Goal: Transaction & Acquisition: Download file/media

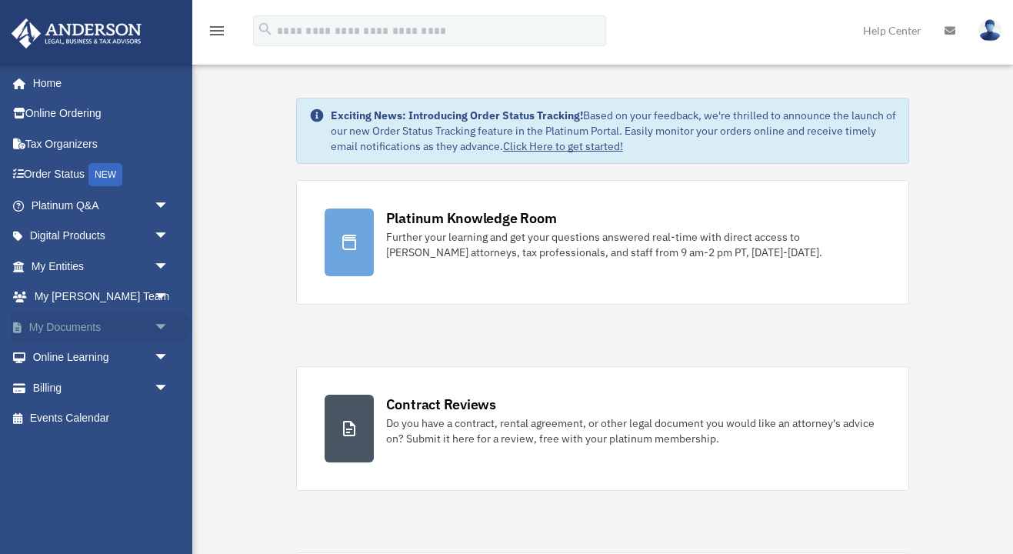
click at [154, 320] on span "arrow_drop_down" at bounding box center [169, 328] width 31 height 32
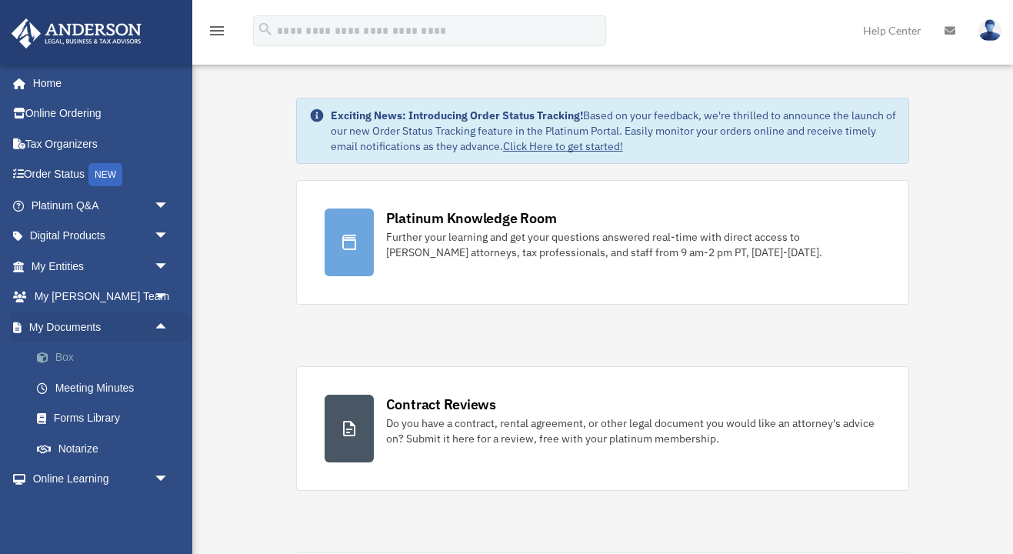
click at [55, 348] on link "Box" at bounding box center [107, 357] width 171 height 31
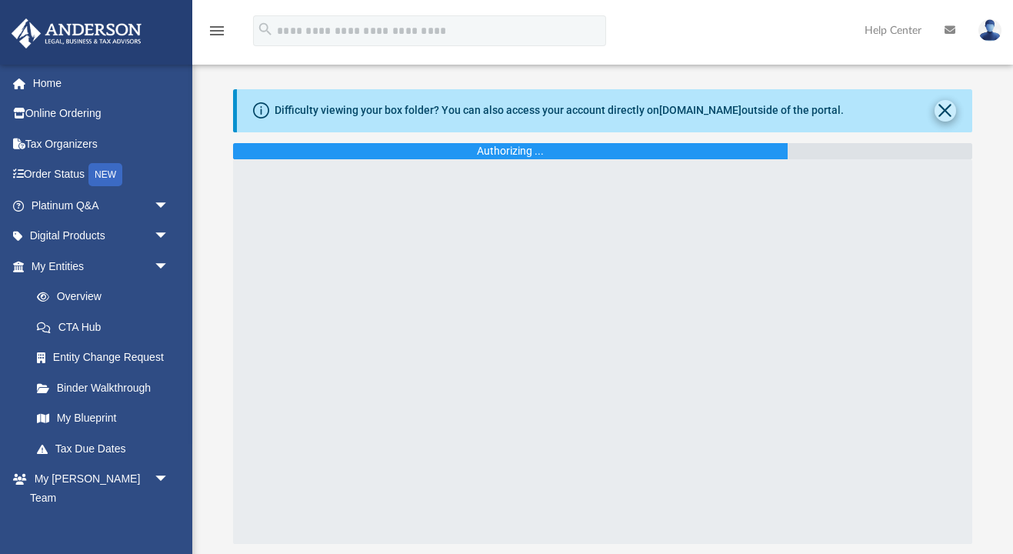
click at [945, 115] on button "Close" at bounding box center [946, 111] width 22 height 22
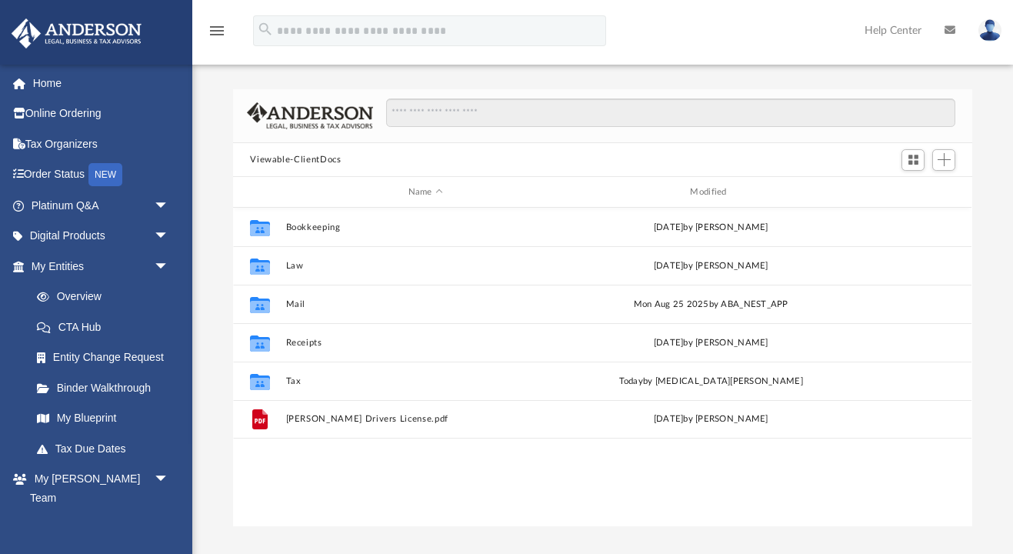
scroll to position [350, 739]
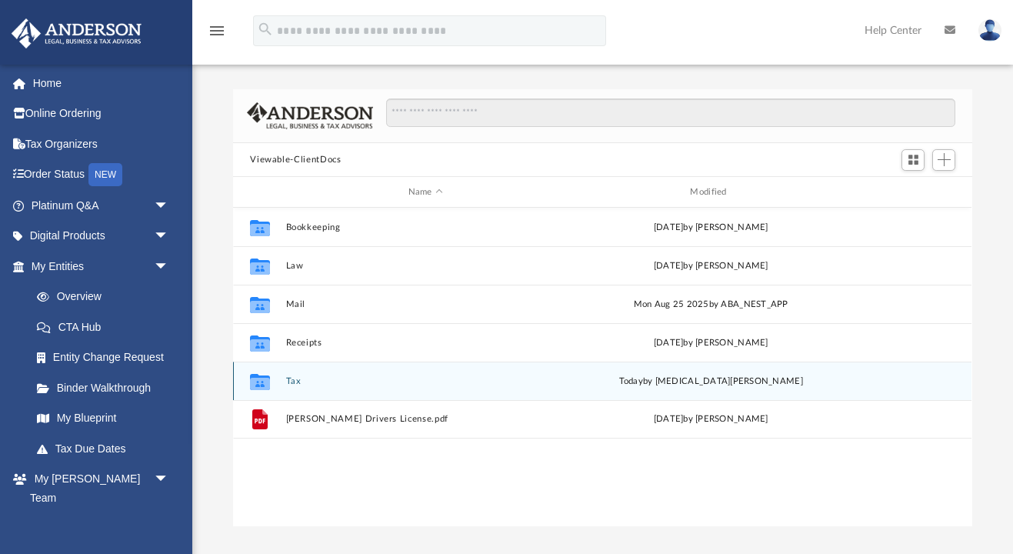
click at [295, 381] on button "Tax" at bounding box center [425, 381] width 279 height 10
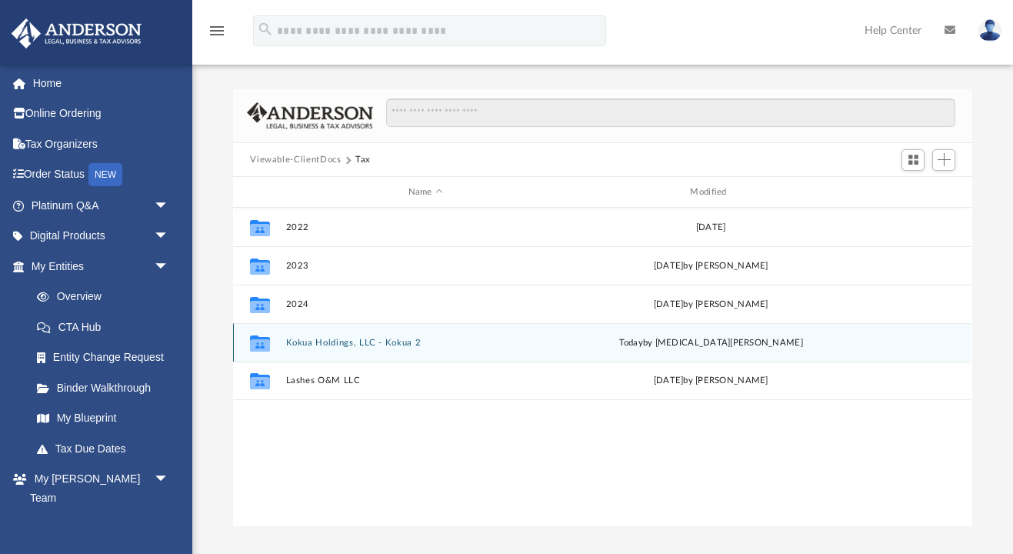
click at [325, 342] on button "Kokua Holdings, LLC - Kokua 2" at bounding box center [425, 343] width 279 height 10
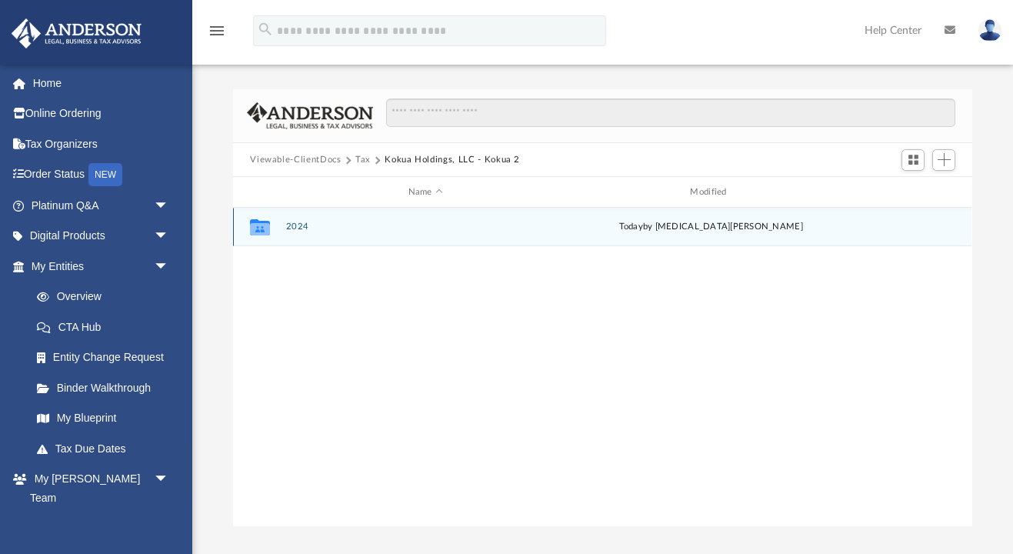
click at [264, 227] on icon "grid" at bounding box center [260, 227] width 20 height 16
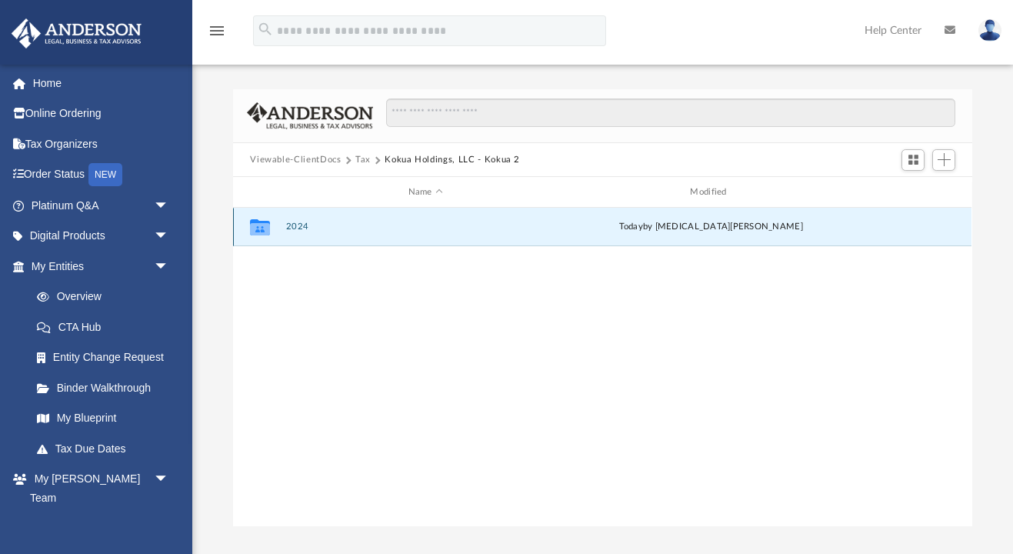
click at [300, 228] on button "2024" at bounding box center [425, 227] width 279 height 10
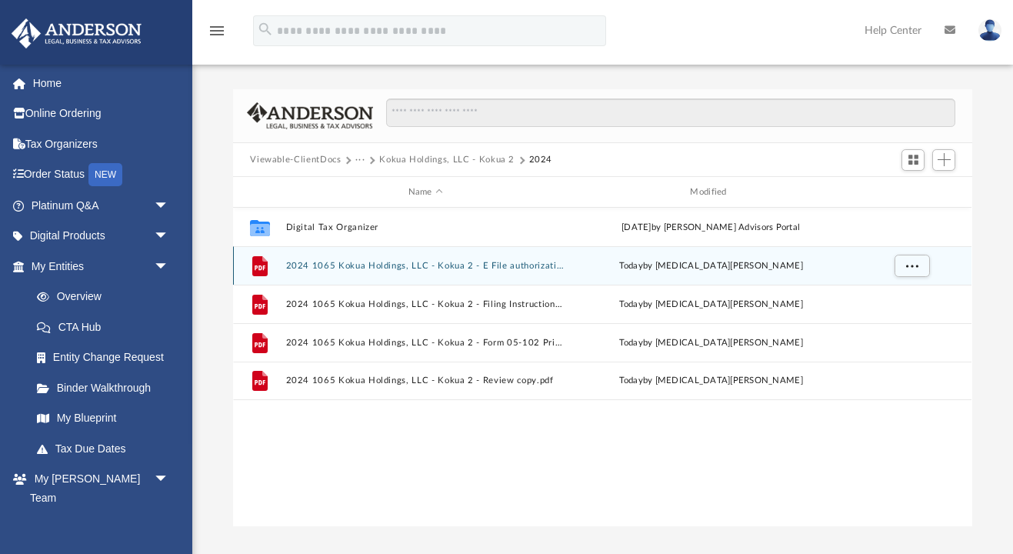
click at [383, 265] on button "2024 1065 Kokua Holdings, LLC - Kokua 2 - E File authorization - Please sign.pdf" at bounding box center [425, 266] width 279 height 10
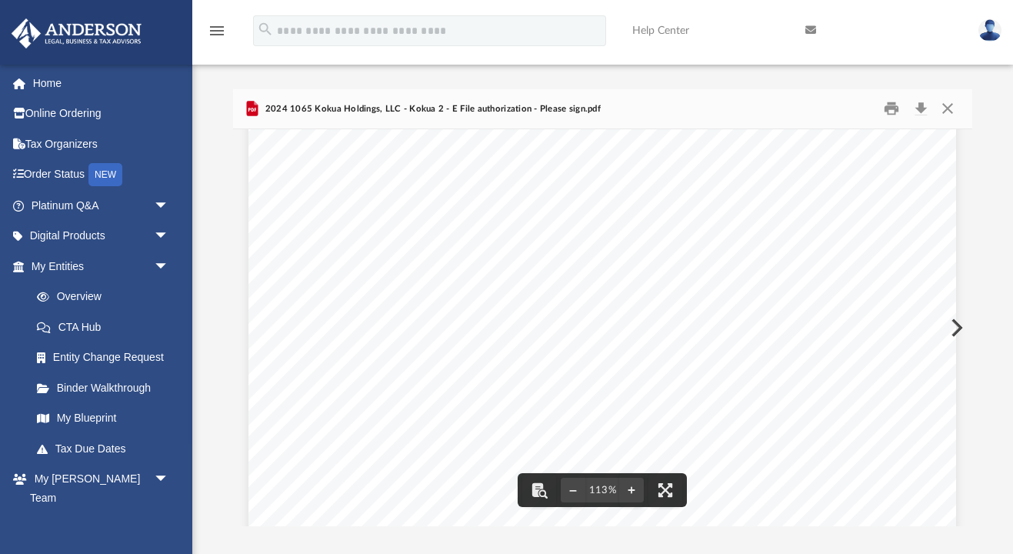
scroll to position [145, 0]
click at [955, 332] on div "OMB No. 1545-0123 Form Department of the Treasury Internal Revenue Service For …" at bounding box center [602, 453] width 708 height 916
click at [957, 325] on button "Preview" at bounding box center [955, 327] width 34 height 43
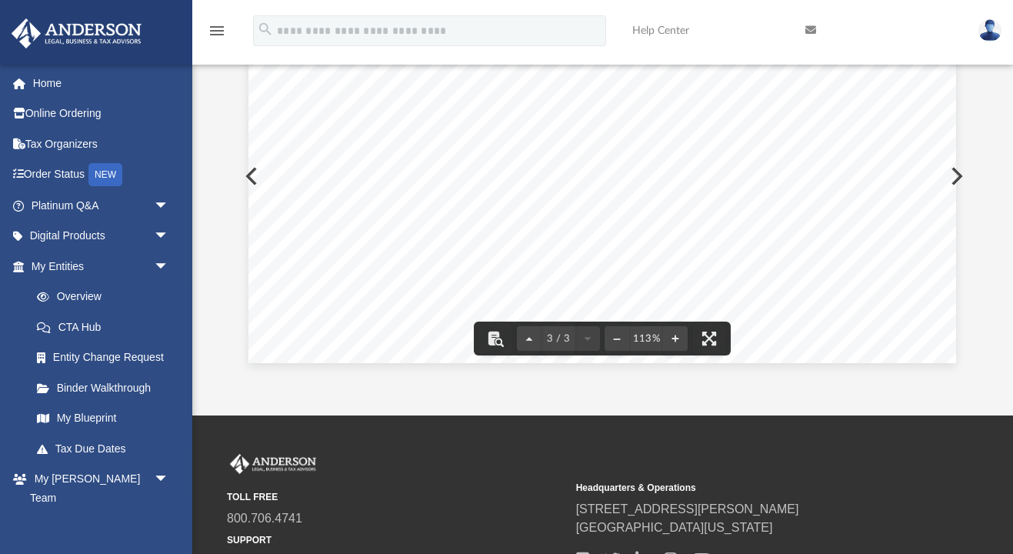
scroll to position [129, 0]
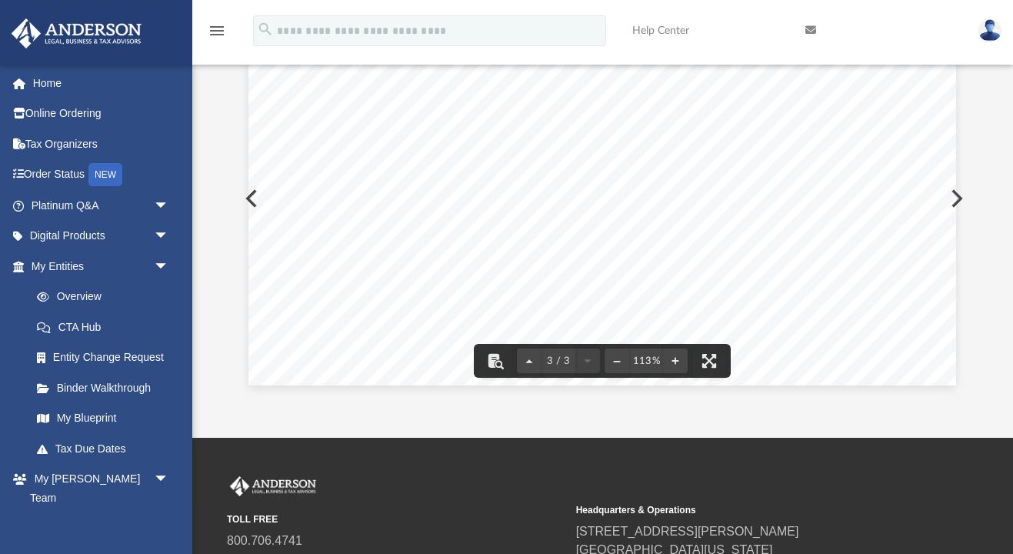
click at [958, 198] on button "Preview" at bounding box center [955, 198] width 34 height 43
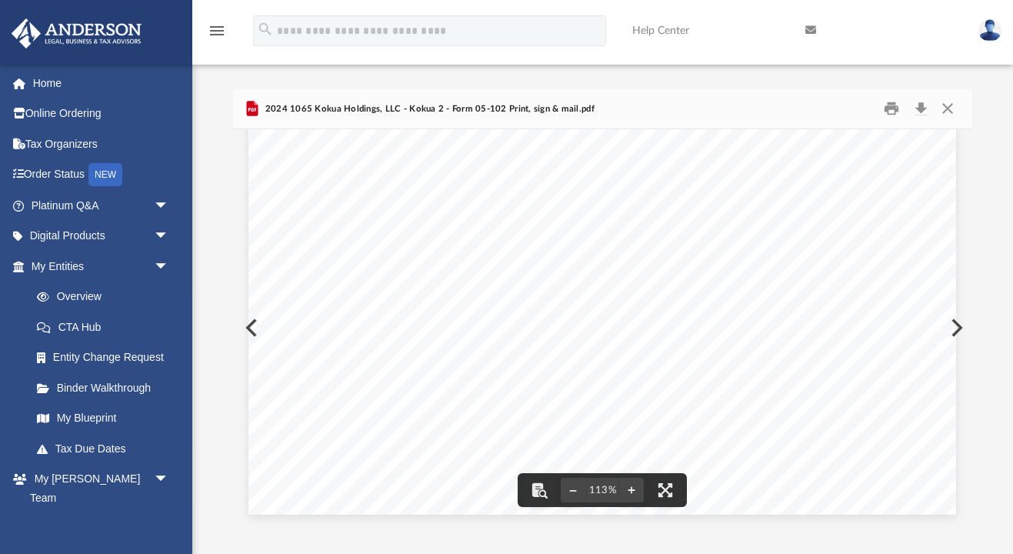
scroll to position [542, 0]
click at [955, 328] on div "480701 TX2025 05-102 (Rev.2-24/35) Ver. under Chapter 552 and 559, Government C…" at bounding box center [602, 56] width 708 height 916
click at [958, 325] on button "Preview" at bounding box center [955, 327] width 34 height 43
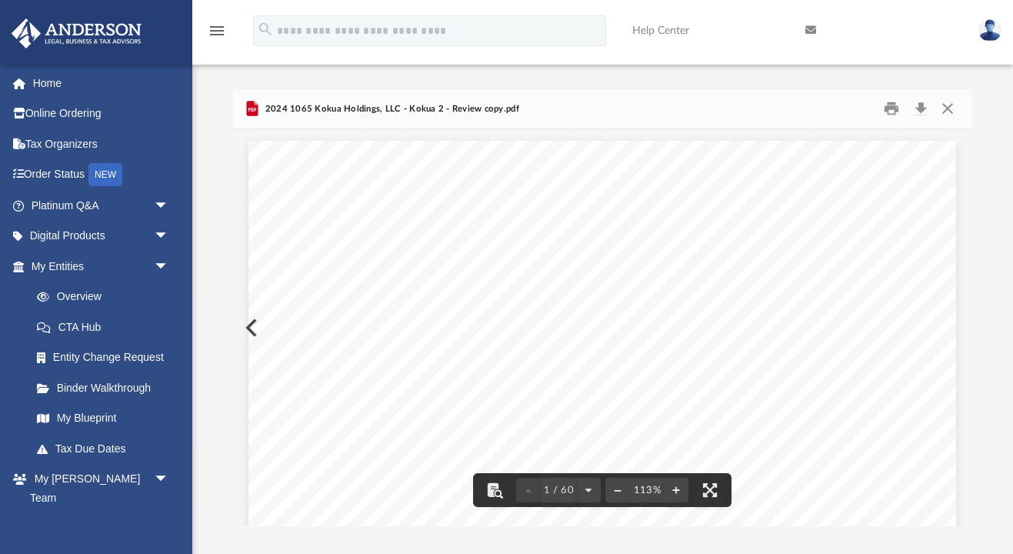
scroll to position [0, 0]
click at [942, 113] on button "Close" at bounding box center [948, 109] width 28 height 24
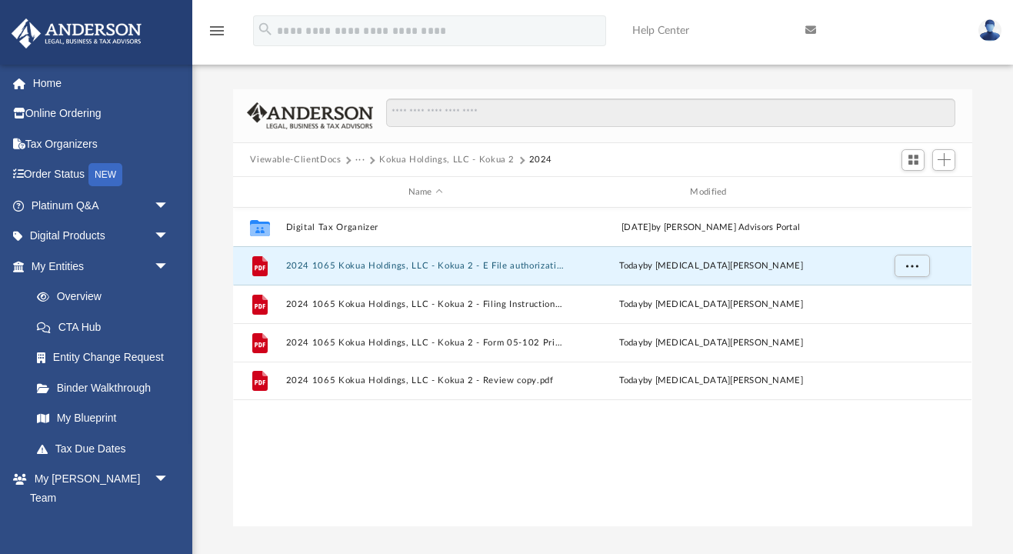
click at [319, 161] on button "Viewable-ClientDocs" at bounding box center [295, 160] width 91 height 14
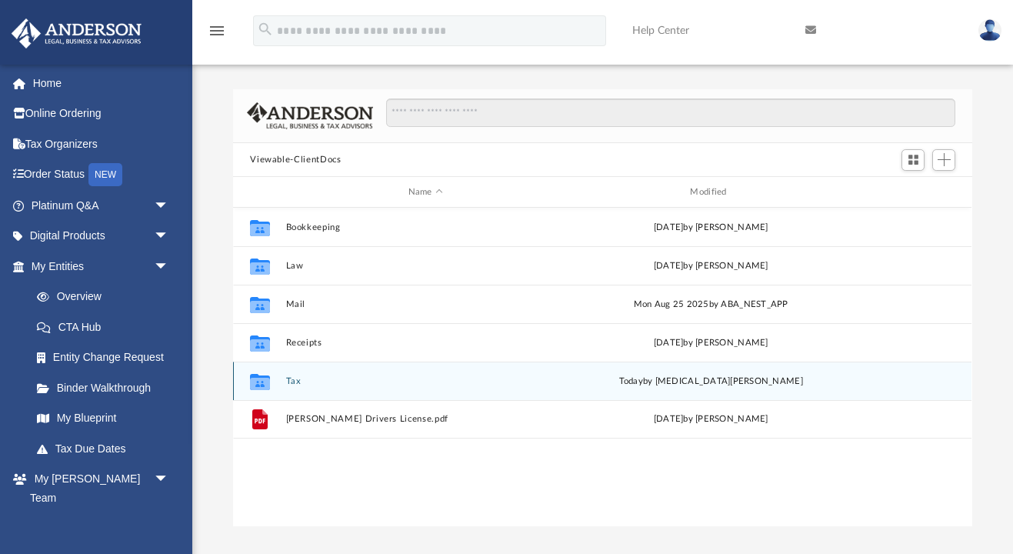
click at [289, 379] on button "Tax" at bounding box center [425, 381] width 279 height 10
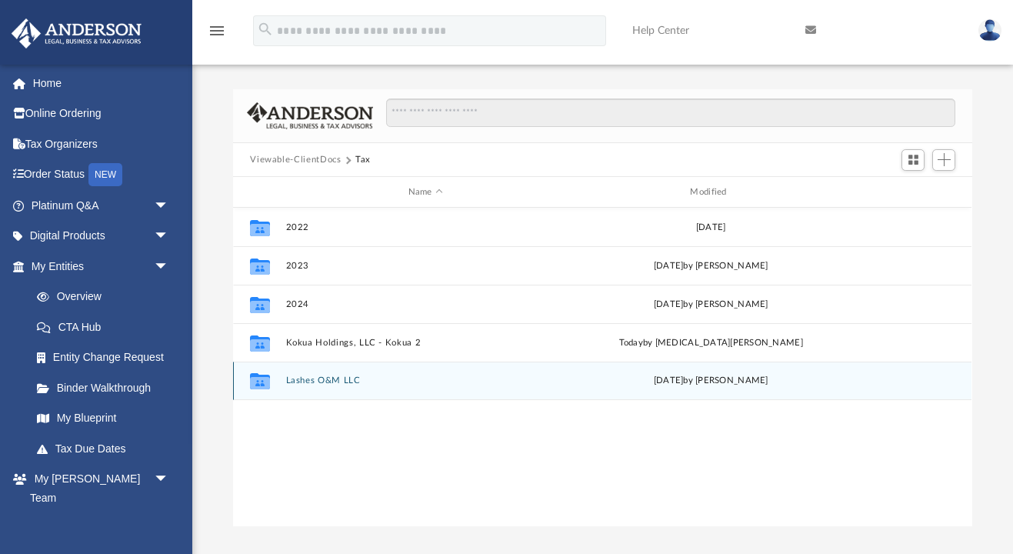
click at [325, 378] on button "Lashes O&M LLC" at bounding box center [425, 381] width 279 height 10
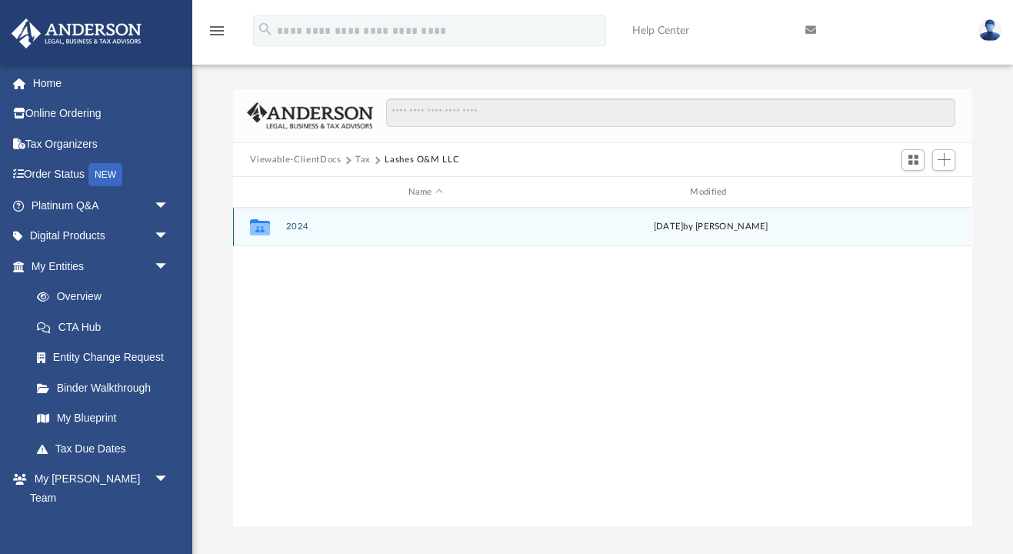
click at [296, 228] on button "2024" at bounding box center [425, 227] width 279 height 10
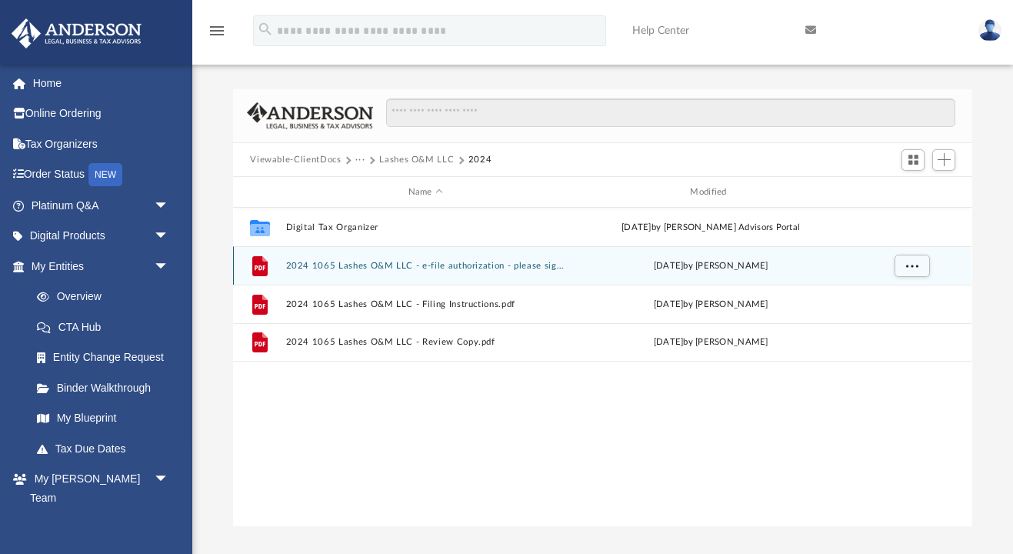
click at [393, 262] on button "2024 1065 Lashes O&M LLC - e-file authorization - please sign.pdf" at bounding box center [425, 266] width 279 height 10
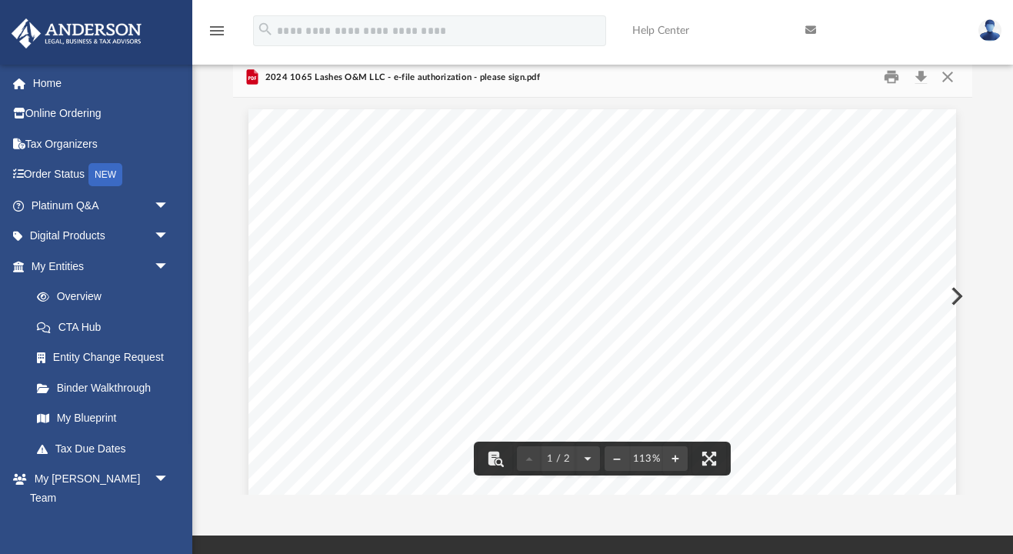
scroll to position [30, 0]
click at [953, 298] on div "OMB No. 1545-0123 Form Department of the Treasury Internal Revenue Service For …" at bounding box center [602, 537] width 708 height 916
click at [960, 295] on button "Preview" at bounding box center [955, 296] width 34 height 43
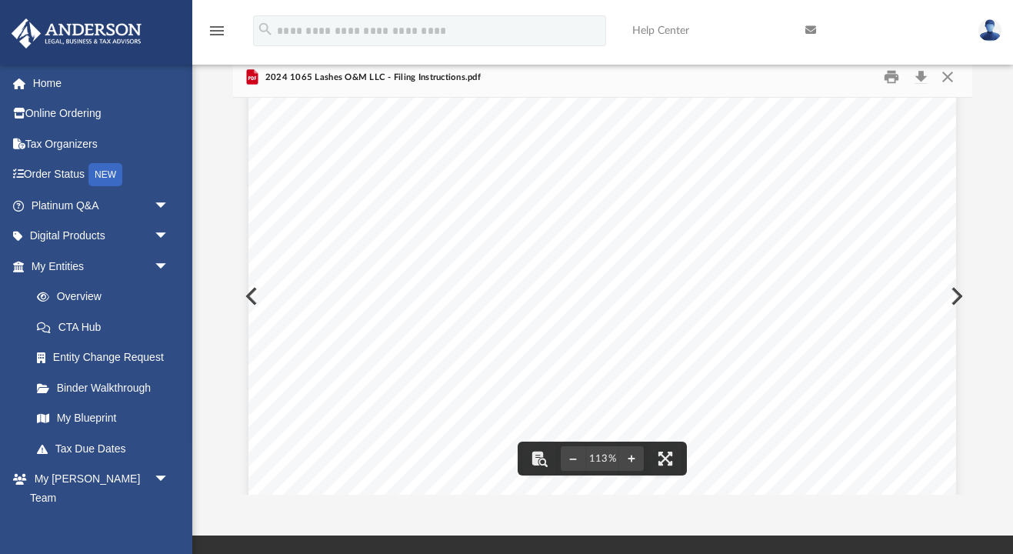
scroll to position [197, 0]
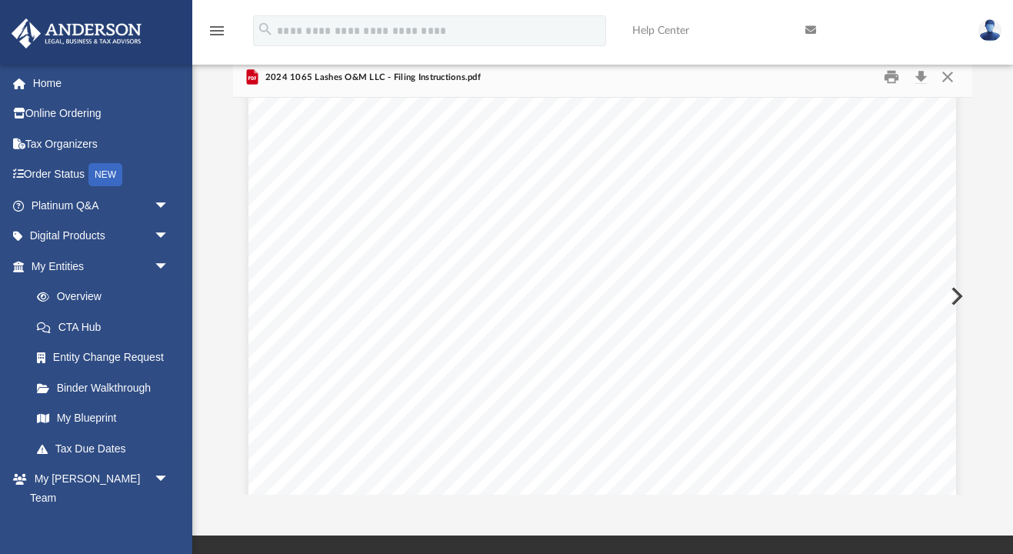
click at [959, 293] on button "Preview" at bounding box center [955, 296] width 34 height 43
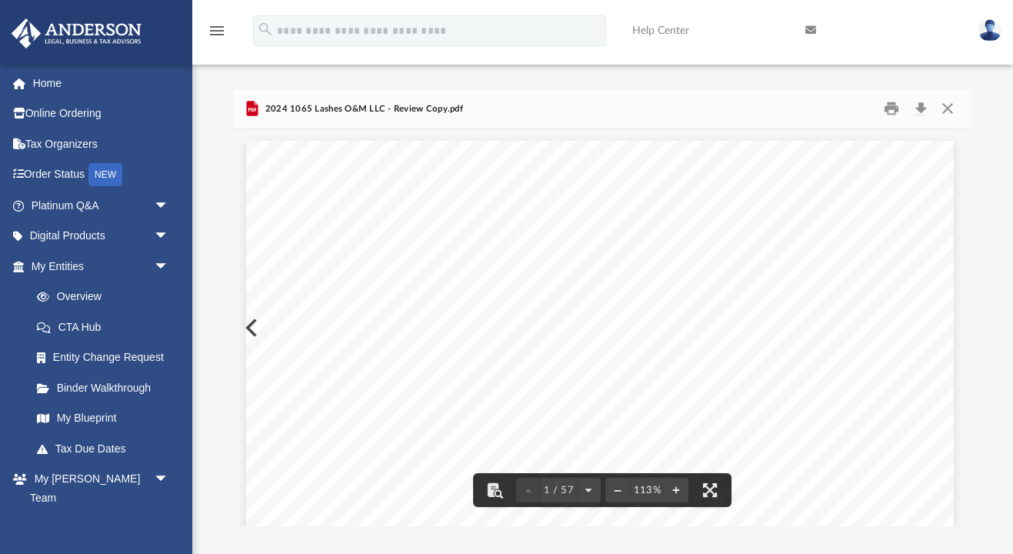
scroll to position [0, 2]
click at [947, 110] on button "Close" at bounding box center [948, 109] width 28 height 24
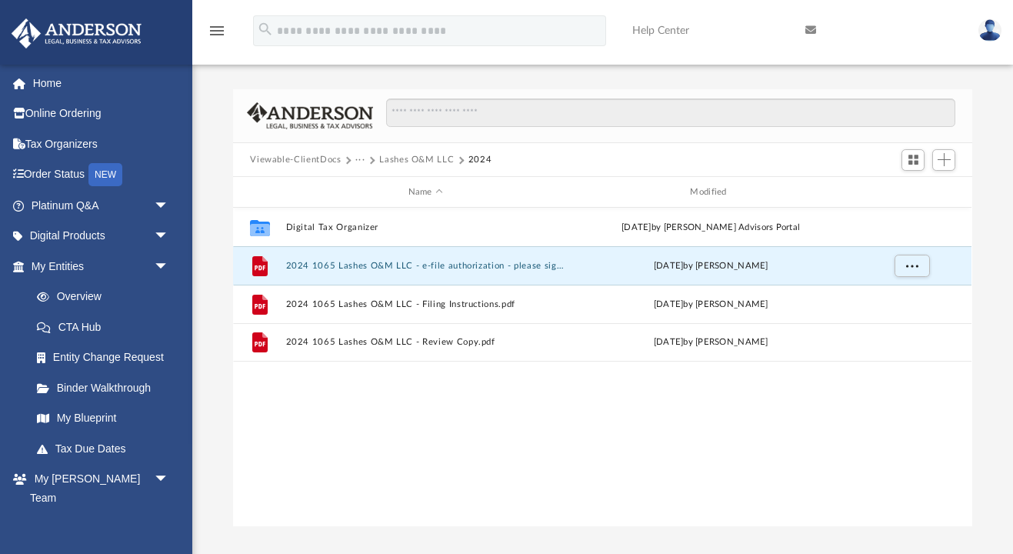
click at [328, 162] on button "Viewable-ClientDocs" at bounding box center [295, 160] width 91 height 14
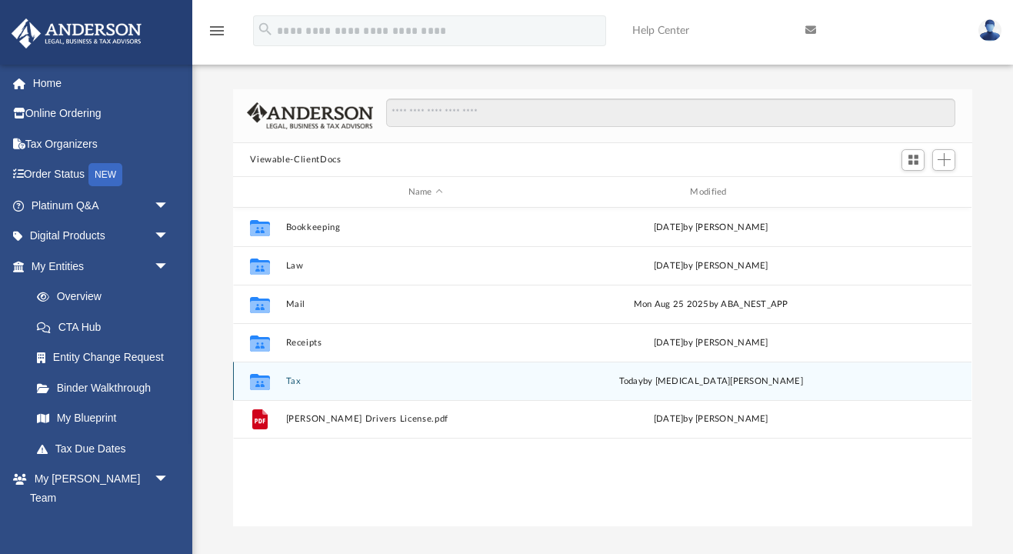
click at [291, 380] on button "Tax" at bounding box center [425, 381] width 279 height 10
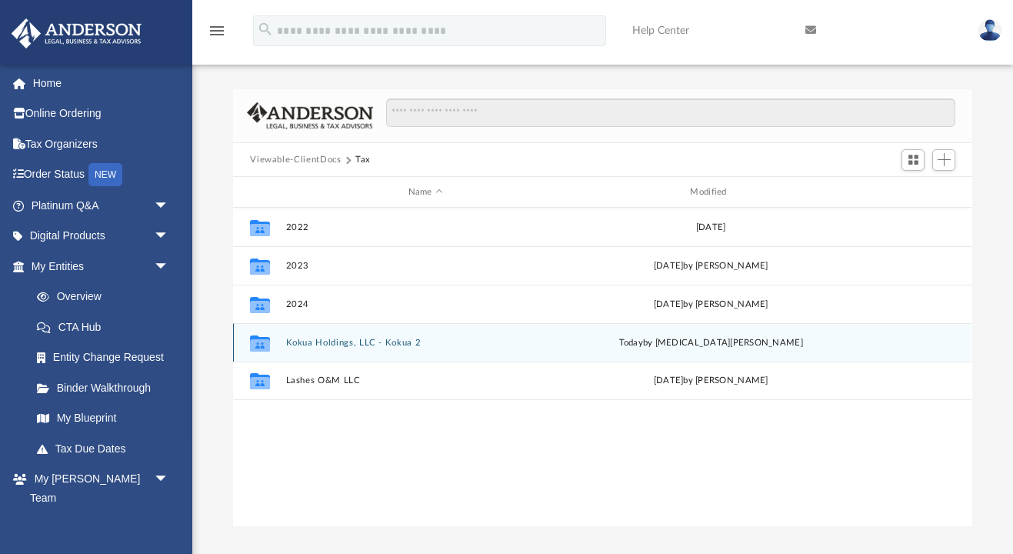
click at [335, 340] on button "Kokua Holdings, LLC - Kokua 2" at bounding box center [425, 343] width 279 height 10
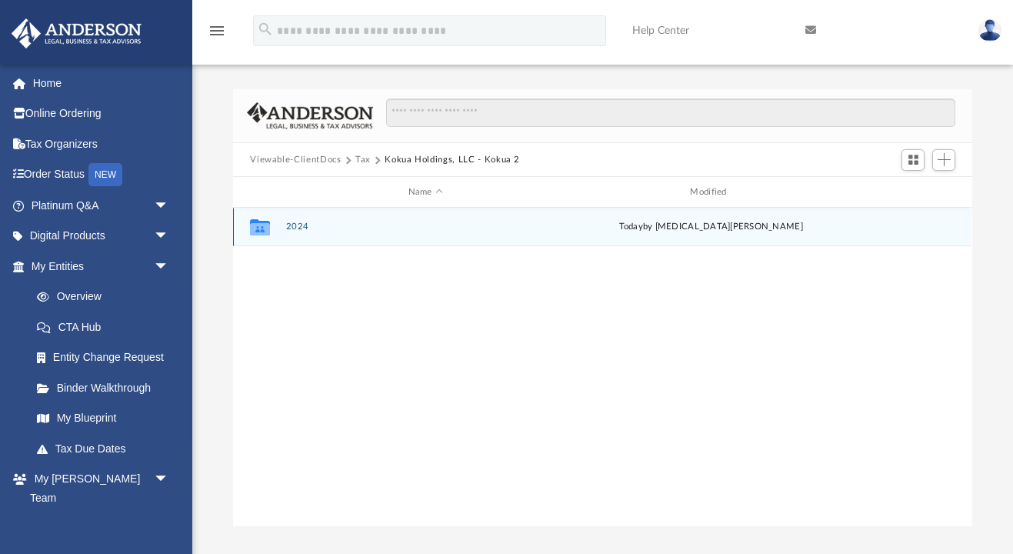
click at [297, 221] on div "Collaborated Folder 2024 [DATE] by [MEDICAL_DATA][PERSON_NAME]" at bounding box center [602, 227] width 738 height 38
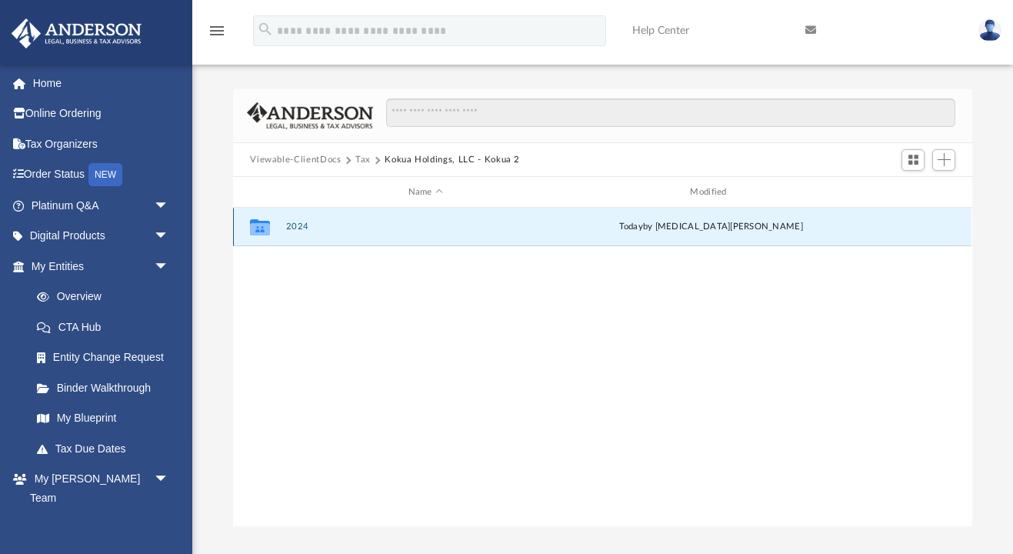
click at [296, 225] on button "2024" at bounding box center [425, 227] width 279 height 10
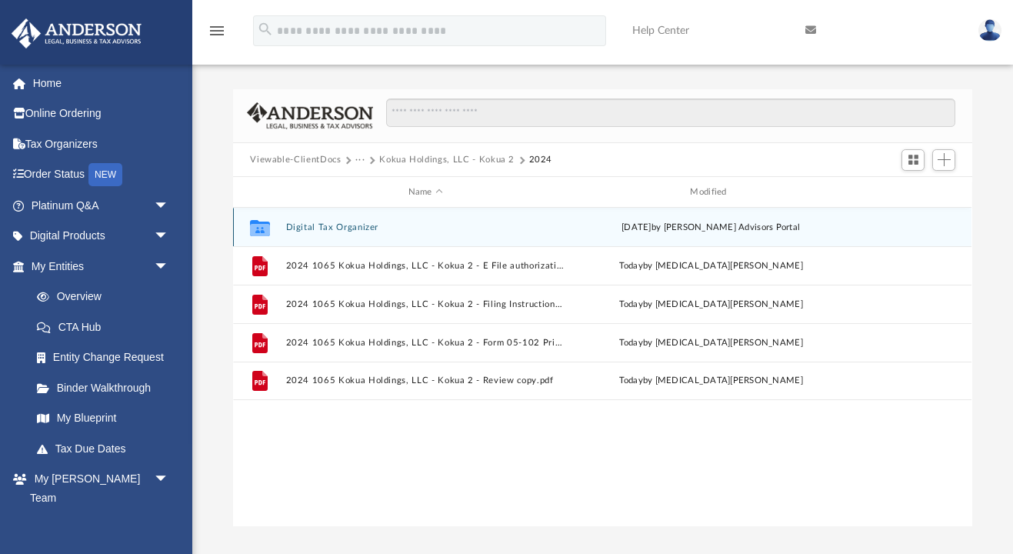
click at [295, 225] on button "Digital Tax Organizer" at bounding box center [425, 227] width 279 height 10
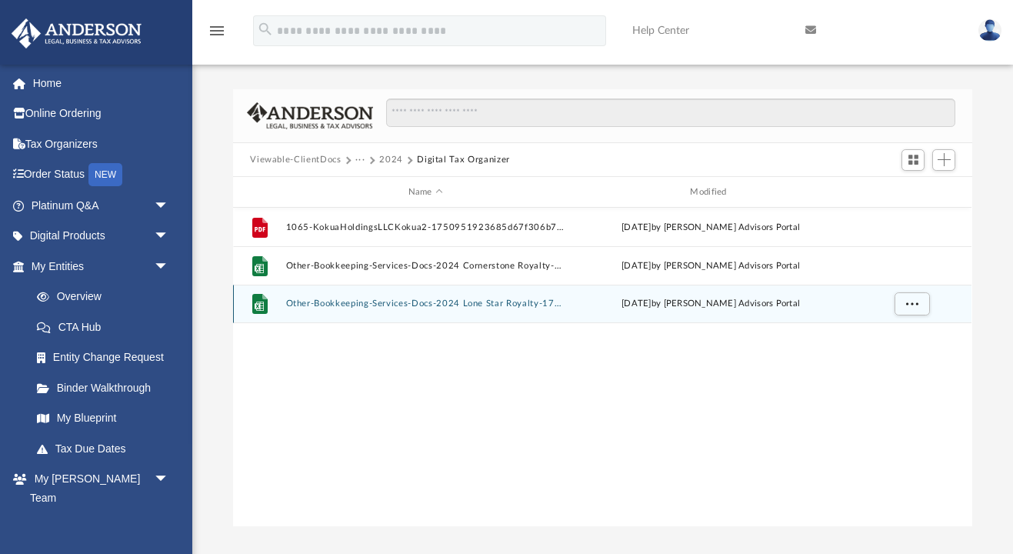
click at [421, 307] on button "Other-Bookkeeping-Services-Docs-2024 Lone Star Royalty-1750950478685d624e319fa.…" at bounding box center [425, 304] width 279 height 10
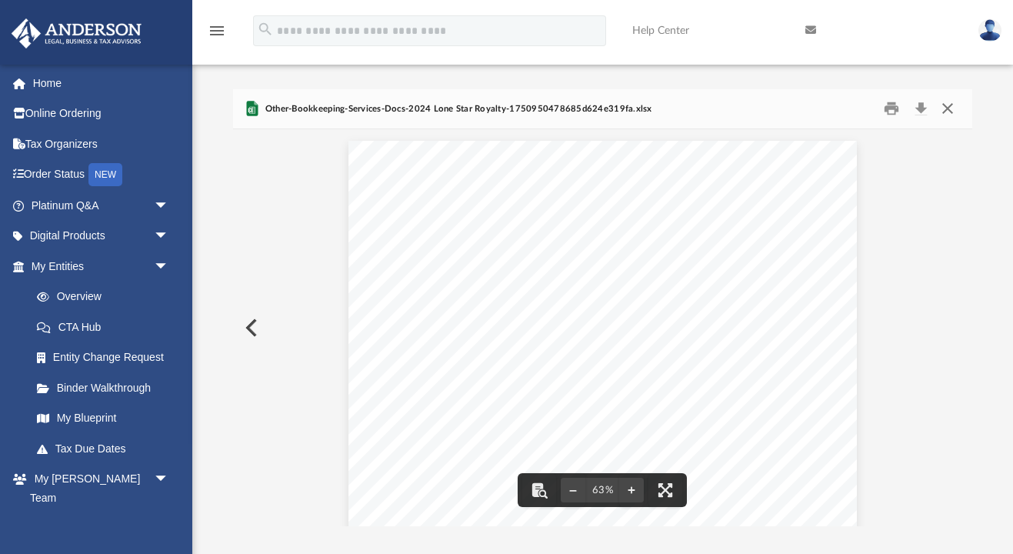
click at [946, 106] on button "Close" at bounding box center [948, 109] width 28 height 24
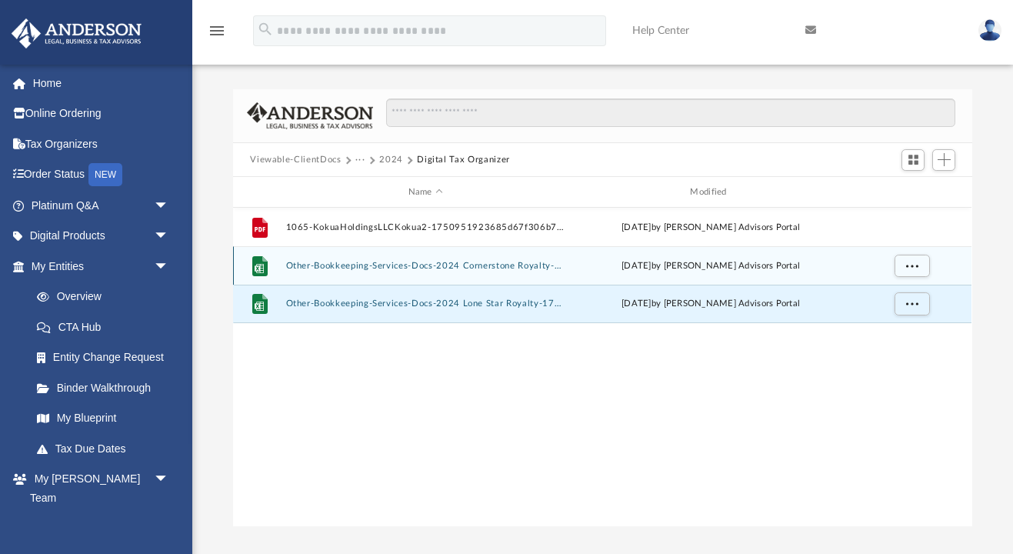
click at [484, 264] on button "Other-Bookkeeping-Services-Docs-2024 Cornerstone Royalty-1750950485685d625566d5…" at bounding box center [425, 266] width 279 height 10
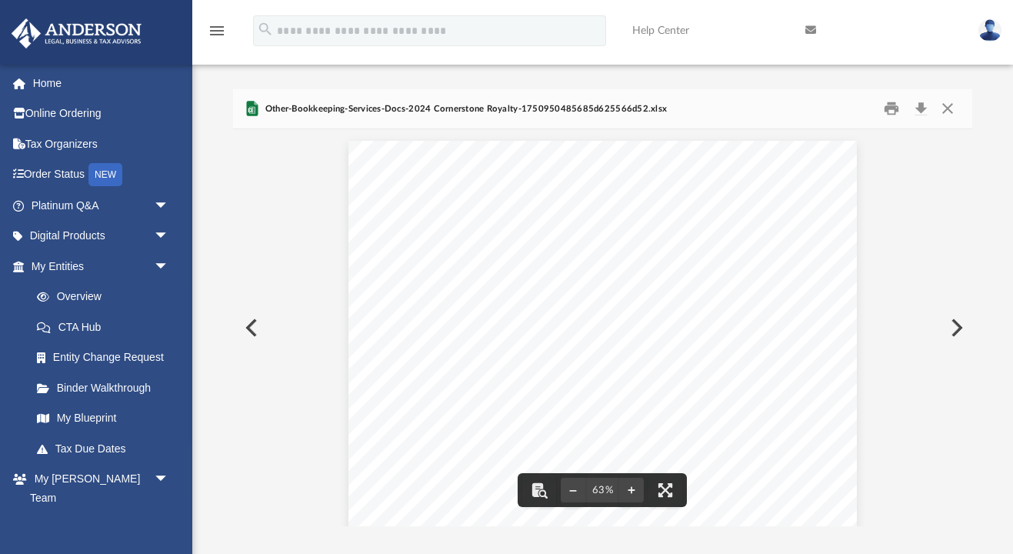
scroll to position [350, 739]
click at [948, 109] on button "Close" at bounding box center [948, 109] width 28 height 24
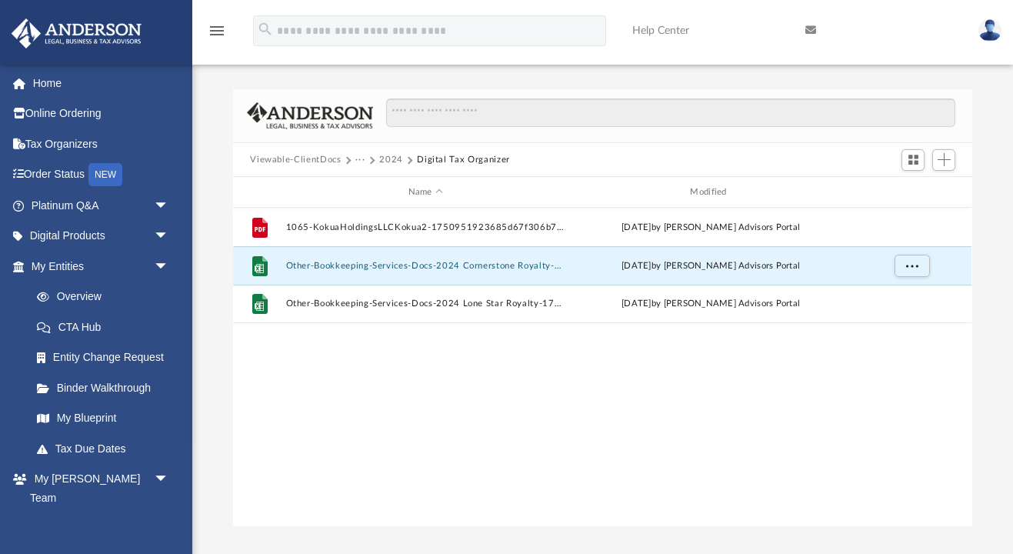
click at [298, 157] on button "Viewable-ClientDocs" at bounding box center [295, 160] width 91 height 14
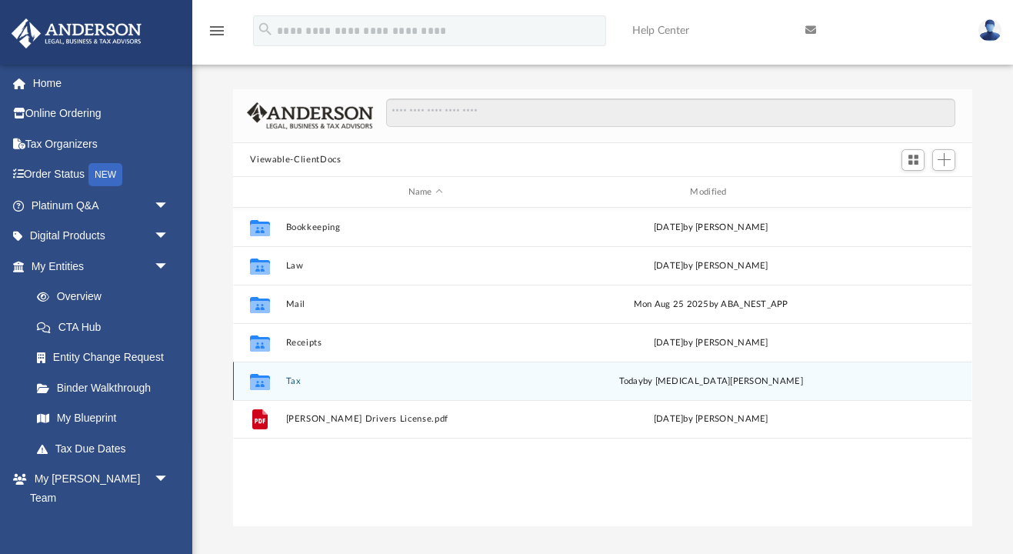
click at [292, 381] on button "Tax" at bounding box center [425, 381] width 279 height 10
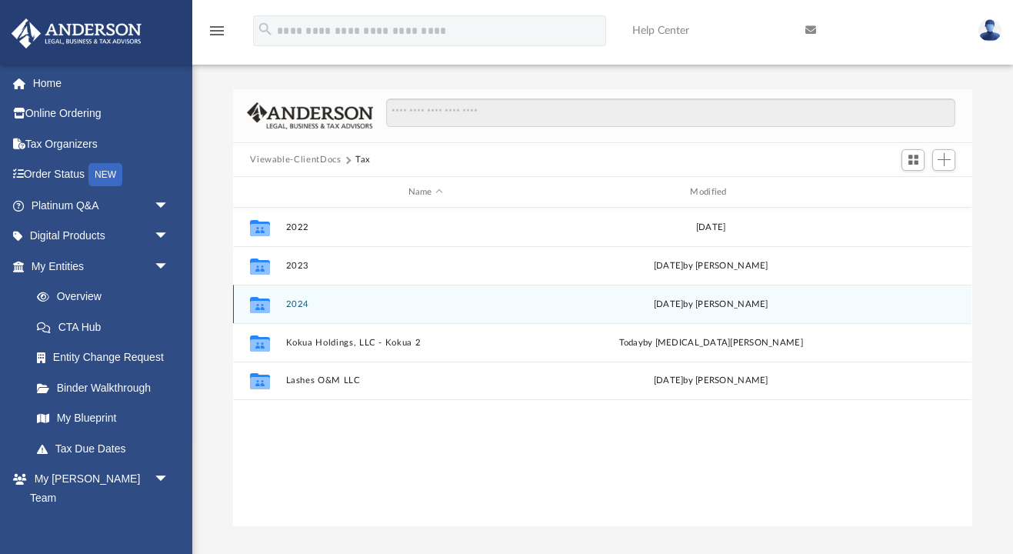
click at [298, 305] on button "2024" at bounding box center [425, 304] width 279 height 10
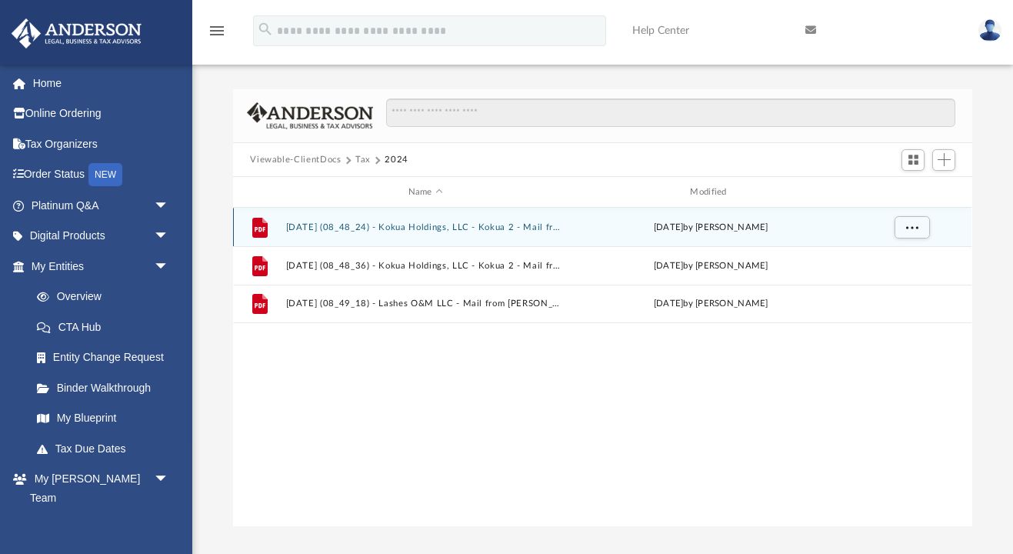
click at [435, 227] on button "2025.02.05 (08_48_24) - Kokua Holdings, LLC - Kokua 2 - Mail from Eckard Enterp…" at bounding box center [425, 227] width 279 height 10
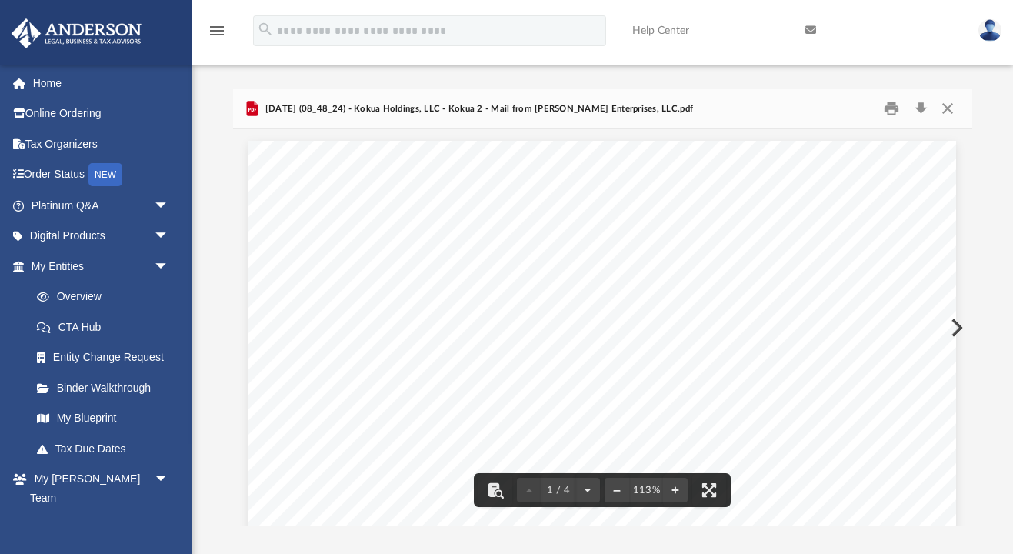
scroll to position [0, 0]
click at [949, 112] on button "Close" at bounding box center [948, 109] width 28 height 24
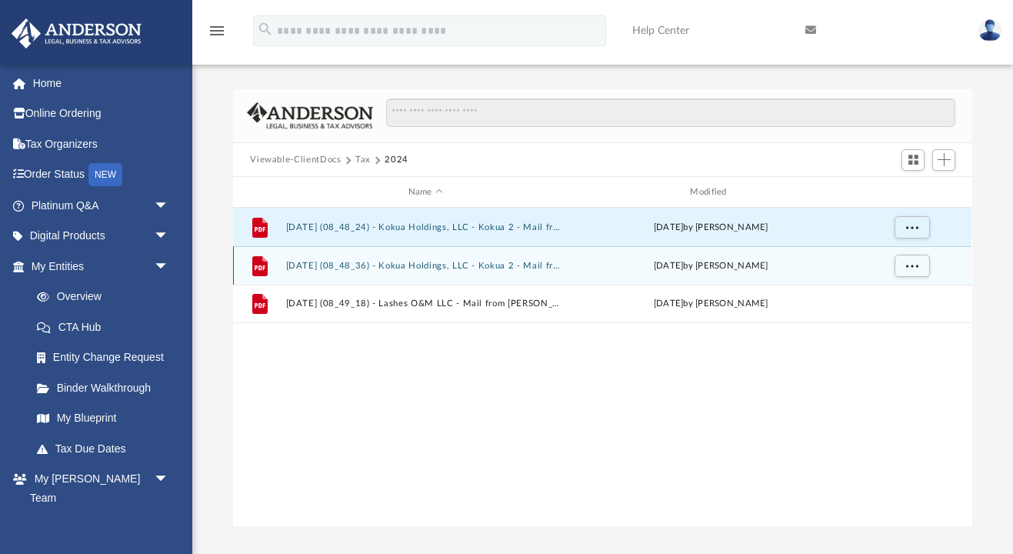
click at [474, 265] on button "2025.02.05 (08_48_36) - Kokua Holdings, LLC - Kokua 2 - Mail from Trevor Harlos…" at bounding box center [425, 266] width 279 height 10
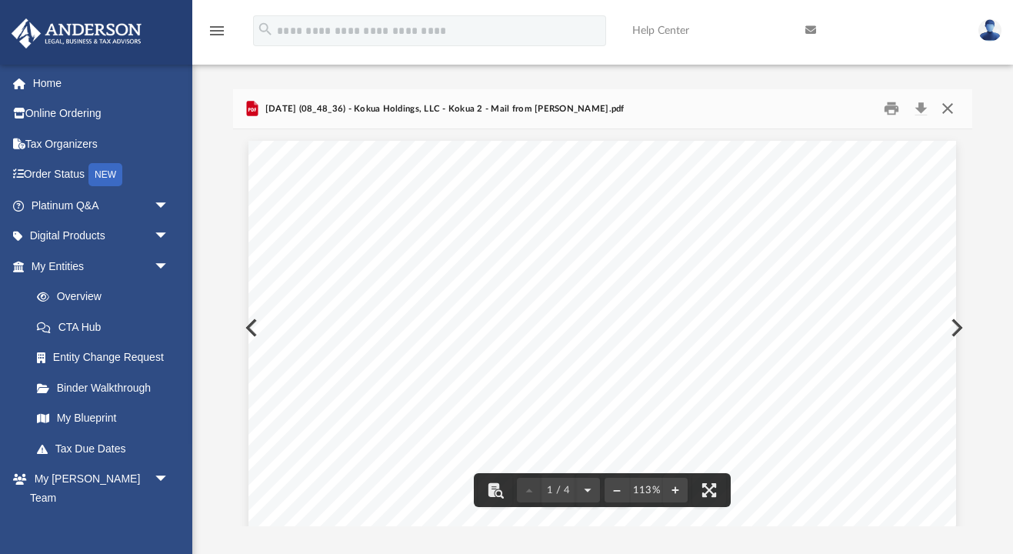
click at [950, 110] on button "Close" at bounding box center [948, 109] width 28 height 24
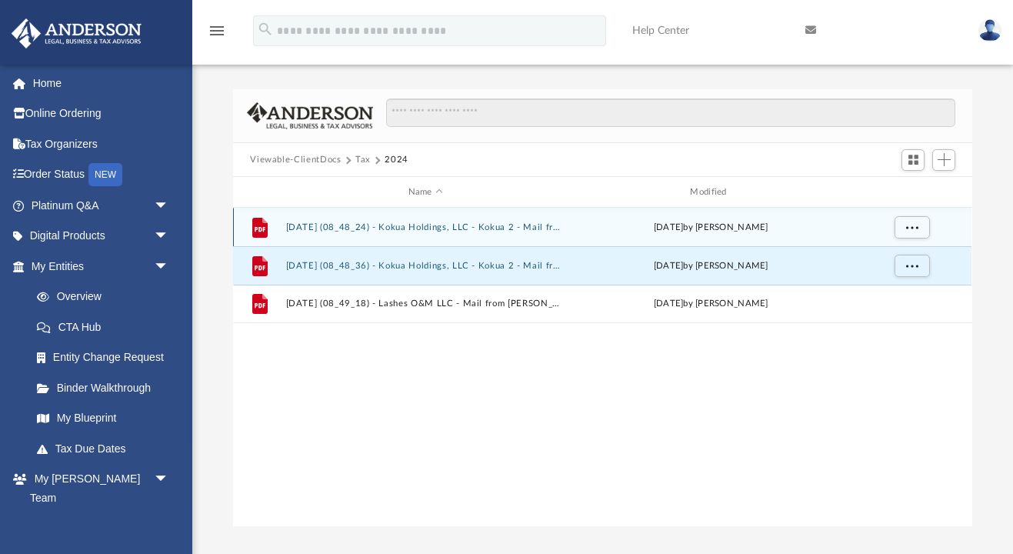
click at [438, 225] on button "2025.02.05 (08_48_24) - Kokua Holdings, LLC - Kokua 2 - Mail from Eckard Enterp…" at bounding box center [425, 227] width 279 height 10
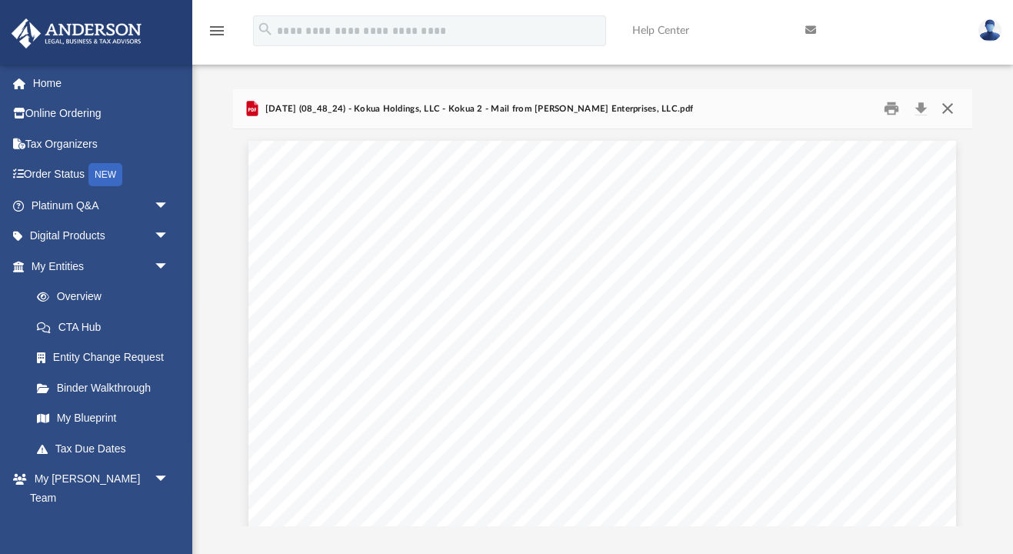
click at [948, 112] on button "Close" at bounding box center [948, 109] width 28 height 24
click at [948, 112] on input "Search files and folders" at bounding box center [670, 112] width 569 height 29
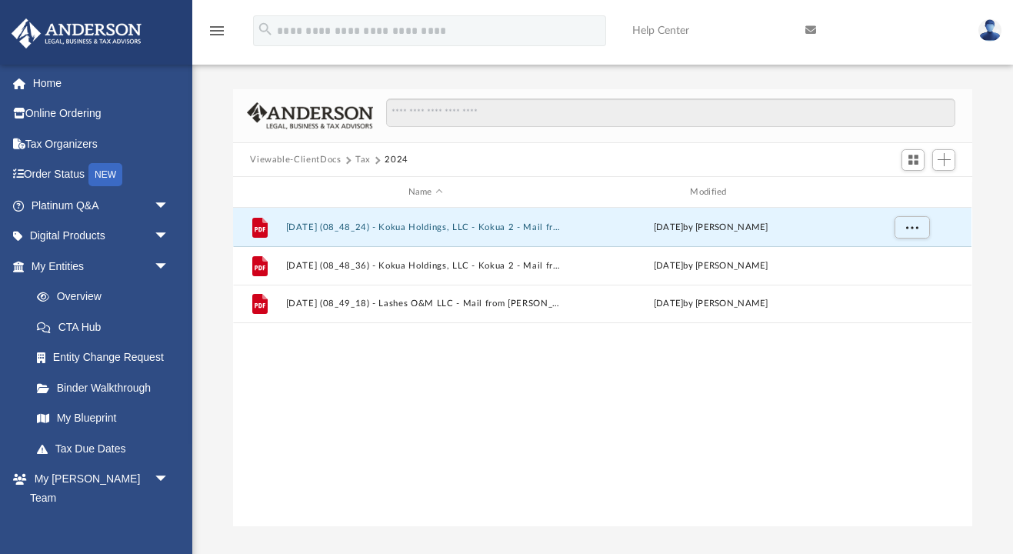
click at [329, 163] on button "Viewable-ClientDocs" at bounding box center [295, 160] width 91 height 14
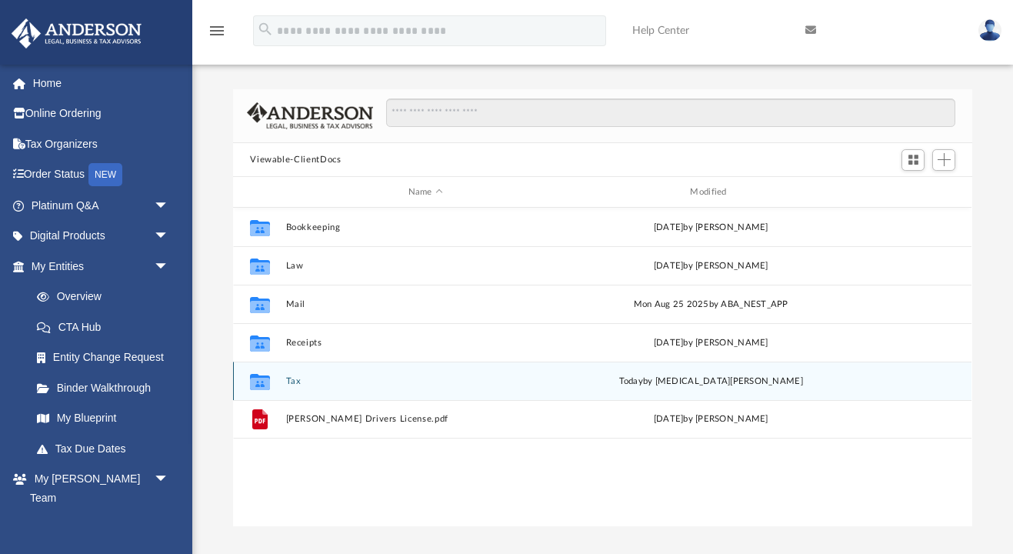
click at [290, 381] on button "Tax" at bounding box center [425, 381] width 279 height 10
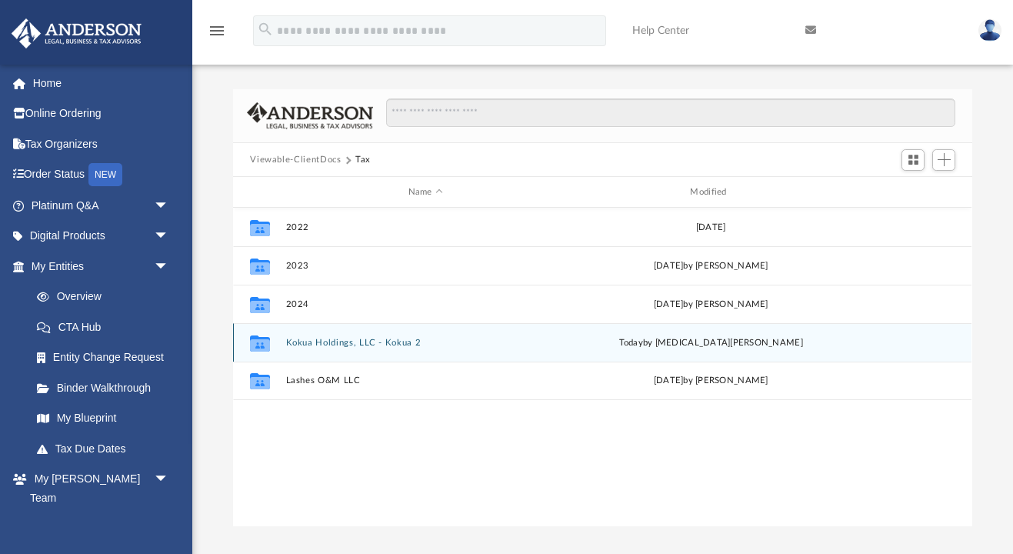
click at [345, 343] on button "Kokua Holdings, LLC - Kokua 2" at bounding box center [425, 343] width 279 height 10
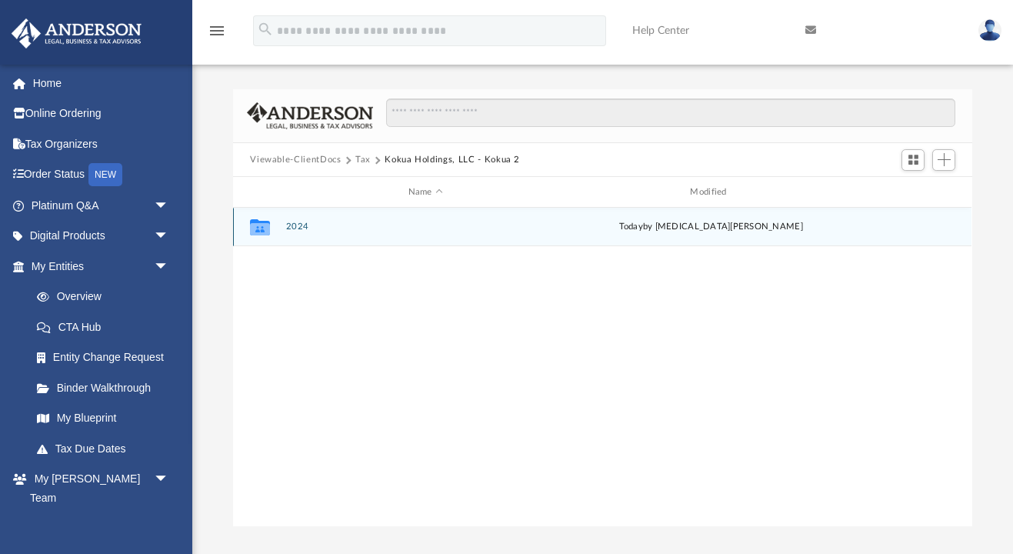
click at [299, 231] on button "2024" at bounding box center [425, 227] width 279 height 10
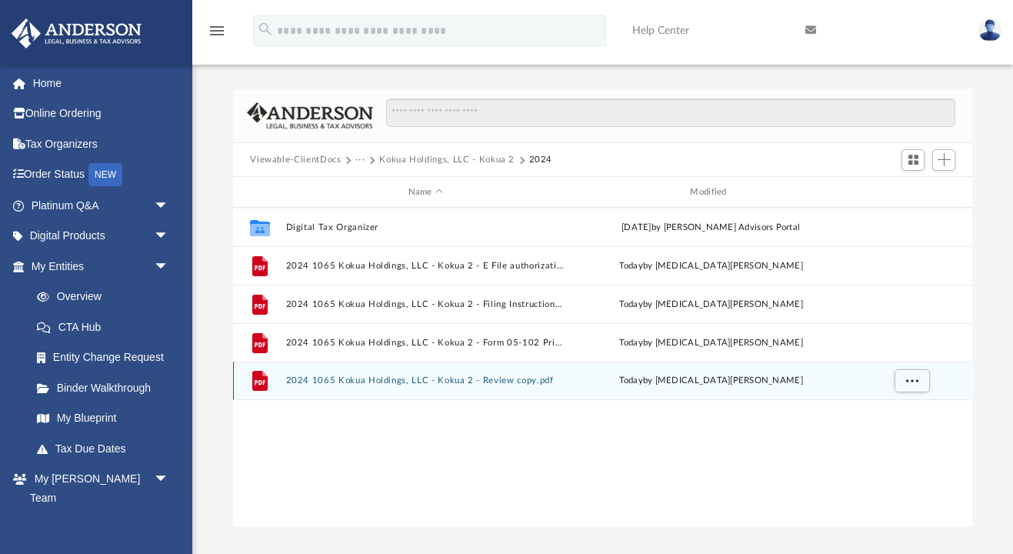
click at [379, 378] on button "2024 1065 Kokua Holdings, LLC - Kokua 2 - Review copy.pdf" at bounding box center [425, 381] width 279 height 10
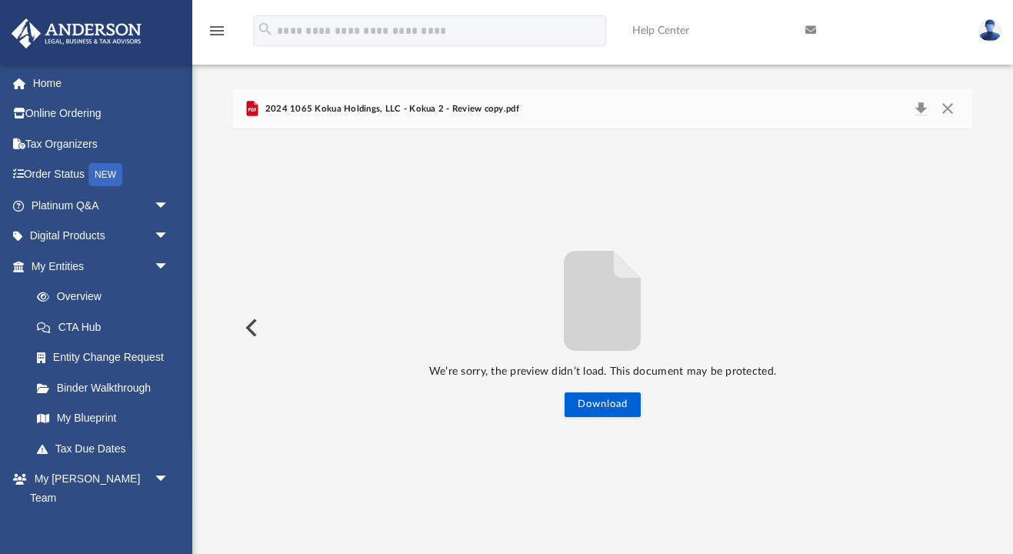
click at [623, 430] on div "We’re sorry, the preview didn’t load. This document may be protected. Download" at bounding box center [602, 327] width 738 height 397
click at [610, 410] on button "Download" at bounding box center [603, 404] width 76 height 25
click at [949, 110] on button "Close" at bounding box center [948, 109] width 28 height 22
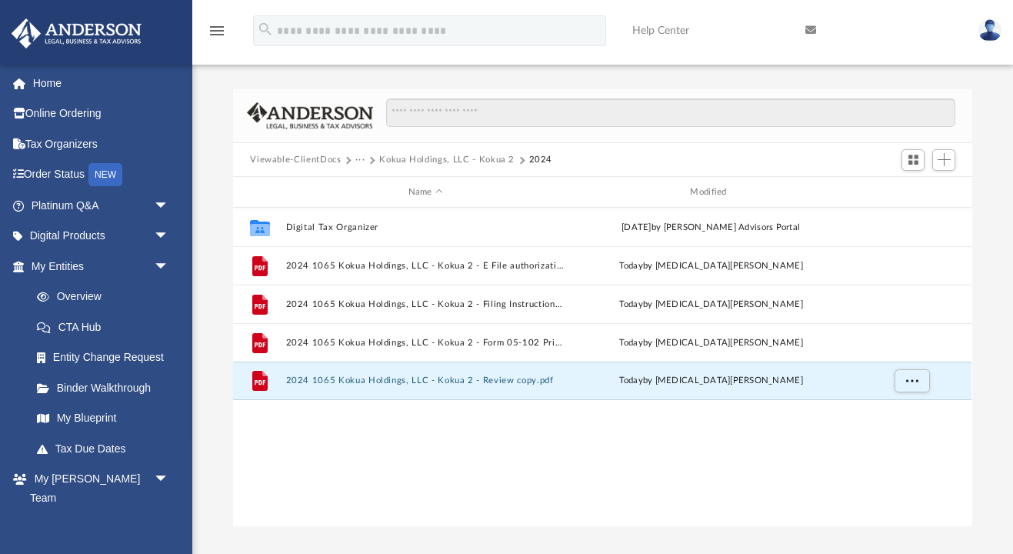
click at [305, 159] on button "Viewable-ClientDocs" at bounding box center [295, 160] width 91 height 14
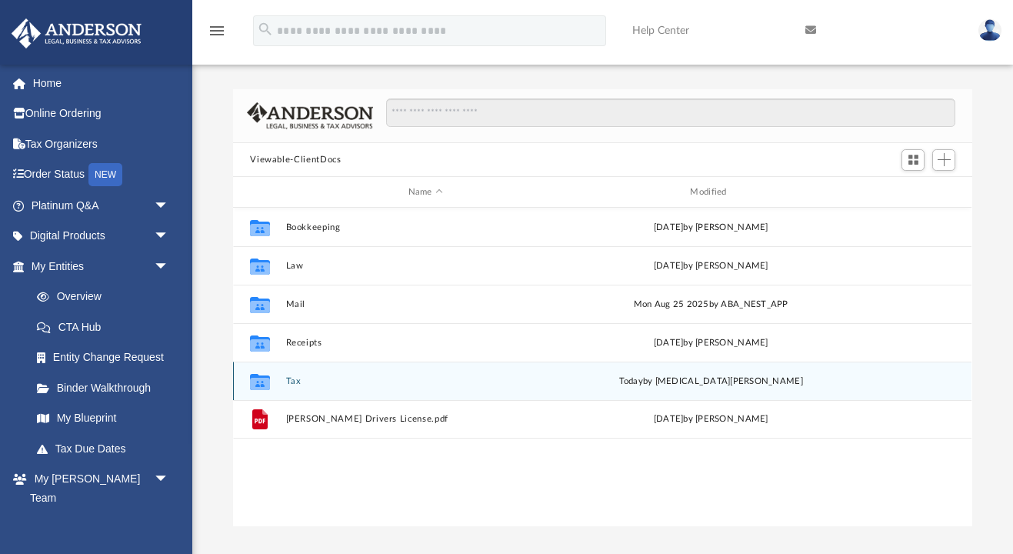
click at [291, 375] on div "Collaborated Folder Tax [DATE] by [MEDICAL_DATA][PERSON_NAME]" at bounding box center [602, 381] width 738 height 38
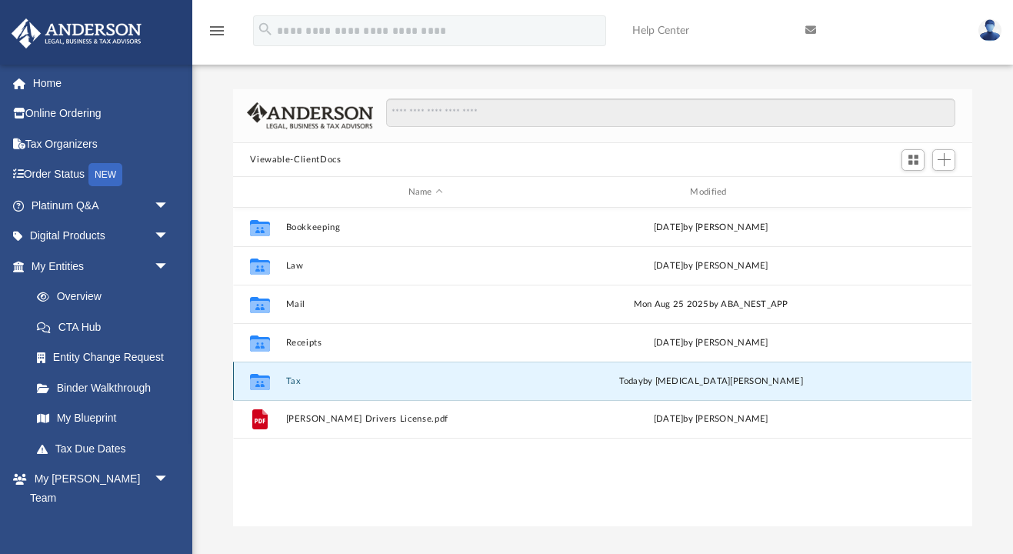
click at [292, 381] on button "Tax" at bounding box center [425, 381] width 279 height 10
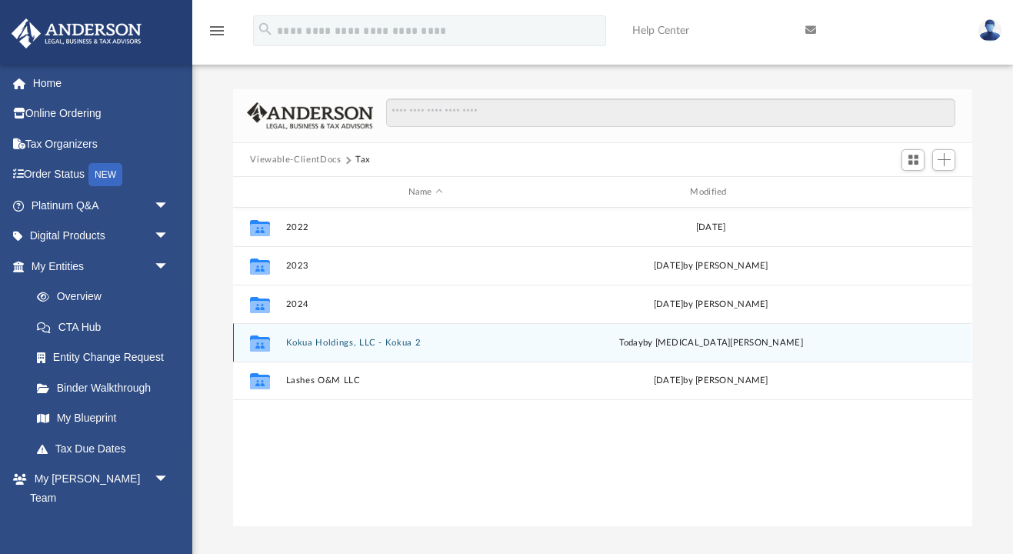
click at [317, 342] on button "Kokua Holdings, LLC - Kokua 2" at bounding box center [425, 343] width 279 height 10
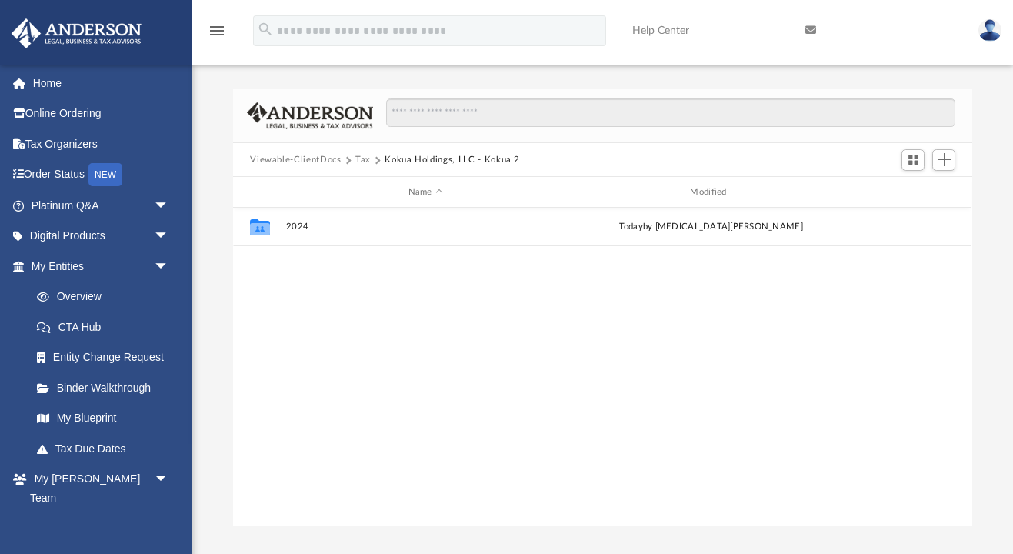
click at [364, 160] on button "Tax" at bounding box center [362, 160] width 15 height 14
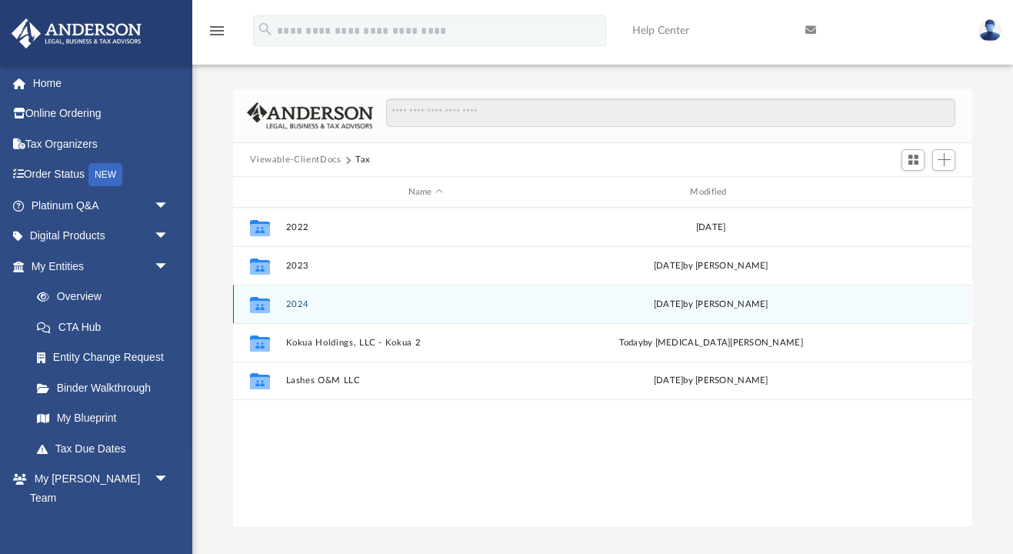
click at [300, 305] on button "2024" at bounding box center [425, 304] width 279 height 10
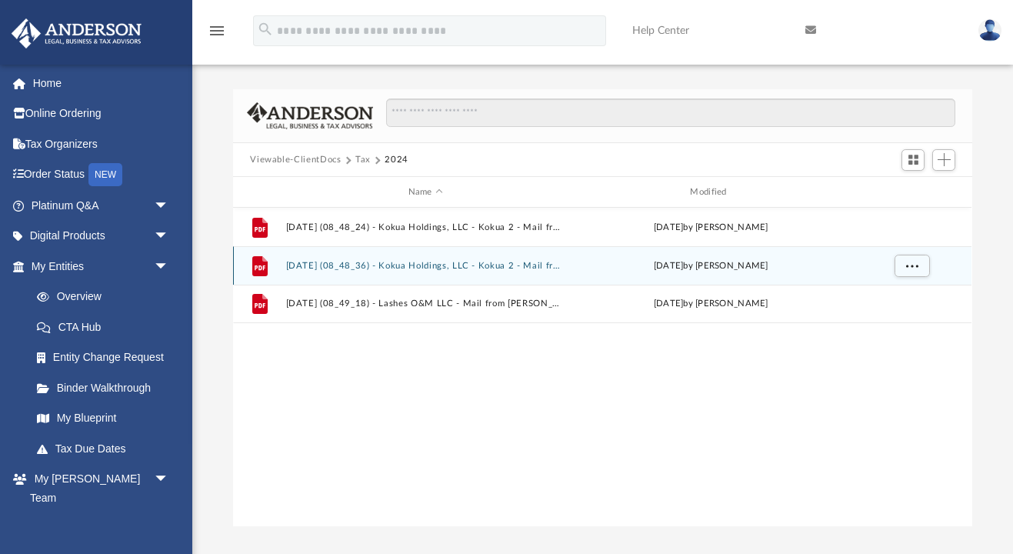
click at [438, 264] on button "2025.02.05 (08_48_36) - Kokua Holdings, LLC - Kokua 2 - Mail from Trevor Harlos…" at bounding box center [425, 266] width 279 height 10
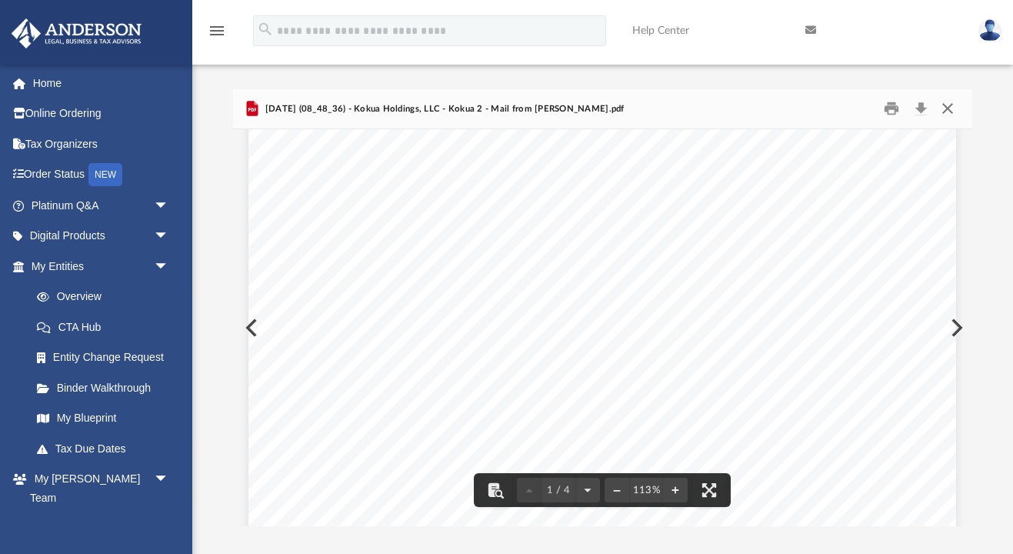
scroll to position [22, 0]
click at [946, 111] on button "Close" at bounding box center [948, 109] width 28 height 24
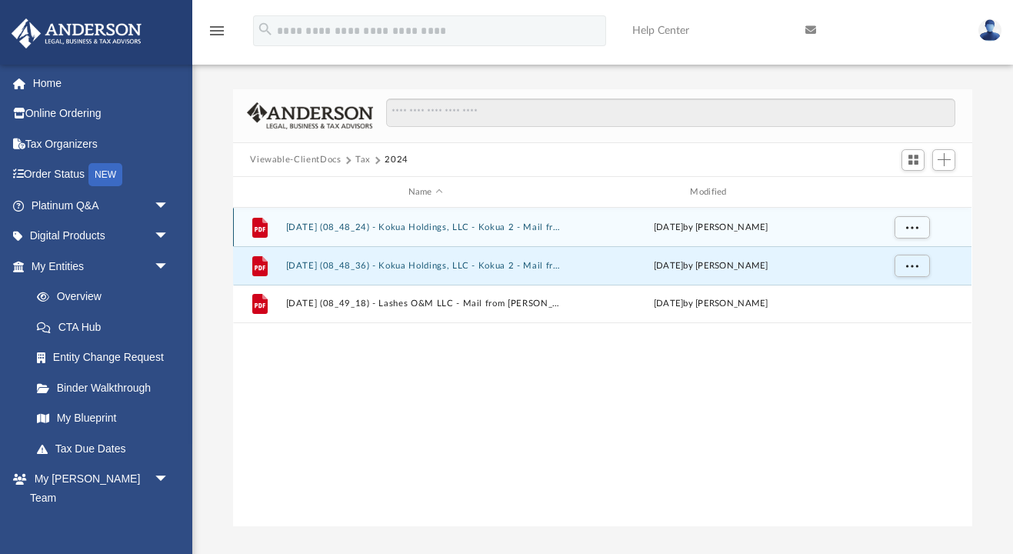
click at [412, 229] on button "2025.02.05 (08_48_24) - Kokua Holdings, LLC - Kokua 2 - Mail from Eckard Enterp…" at bounding box center [425, 227] width 279 height 10
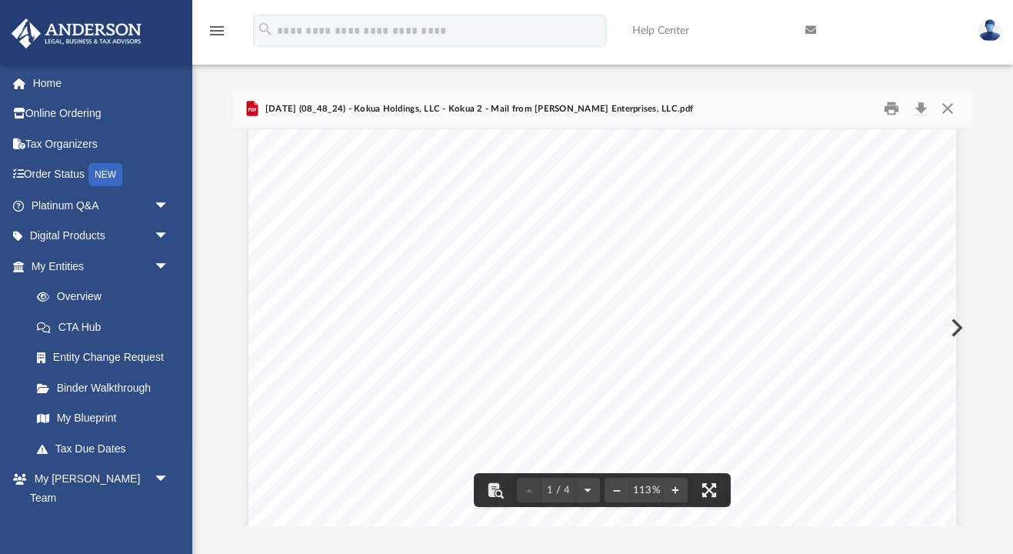
scroll to position [40, 0]
click at [946, 111] on button "Close" at bounding box center [948, 109] width 28 height 24
